Goal: Entertainment & Leisure: Consume media (video, audio)

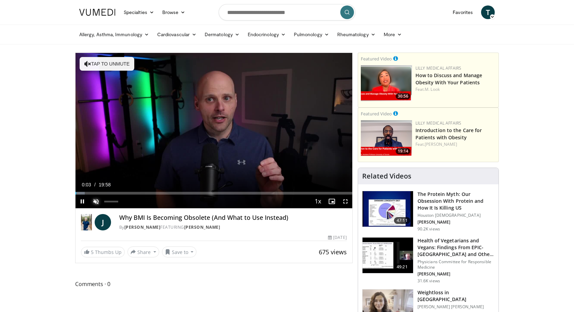
click at [97, 200] on span "Video Player" at bounding box center [96, 202] width 14 height 14
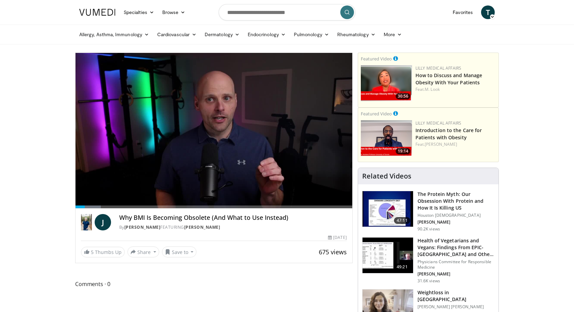
click at [434, 197] on h3 "The Protein Myth: Our Obsession With Protein and How It Is Killing US" at bounding box center [456, 201] width 77 height 21
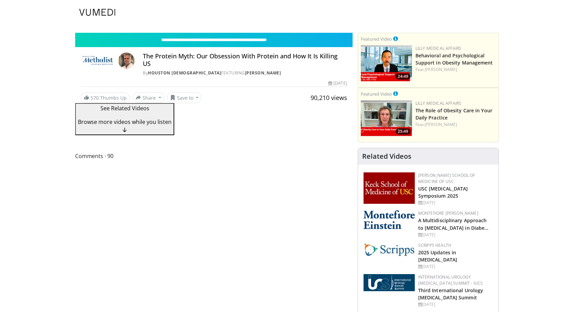
click at [435, 195] on div "Keck School of Medicine of USC USC Diabetes Symposium 2025 Sat, Sep 20, 2025" at bounding box center [455, 189] width 75 height 33
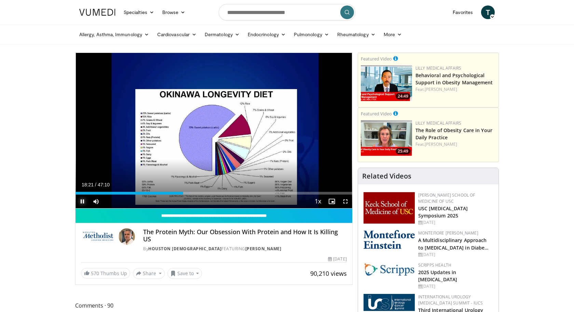
click at [80, 203] on span "Video Player" at bounding box center [83, 202] width 14 height 14
